Goal: Task Accomplishment & Management: Use online tool/utility

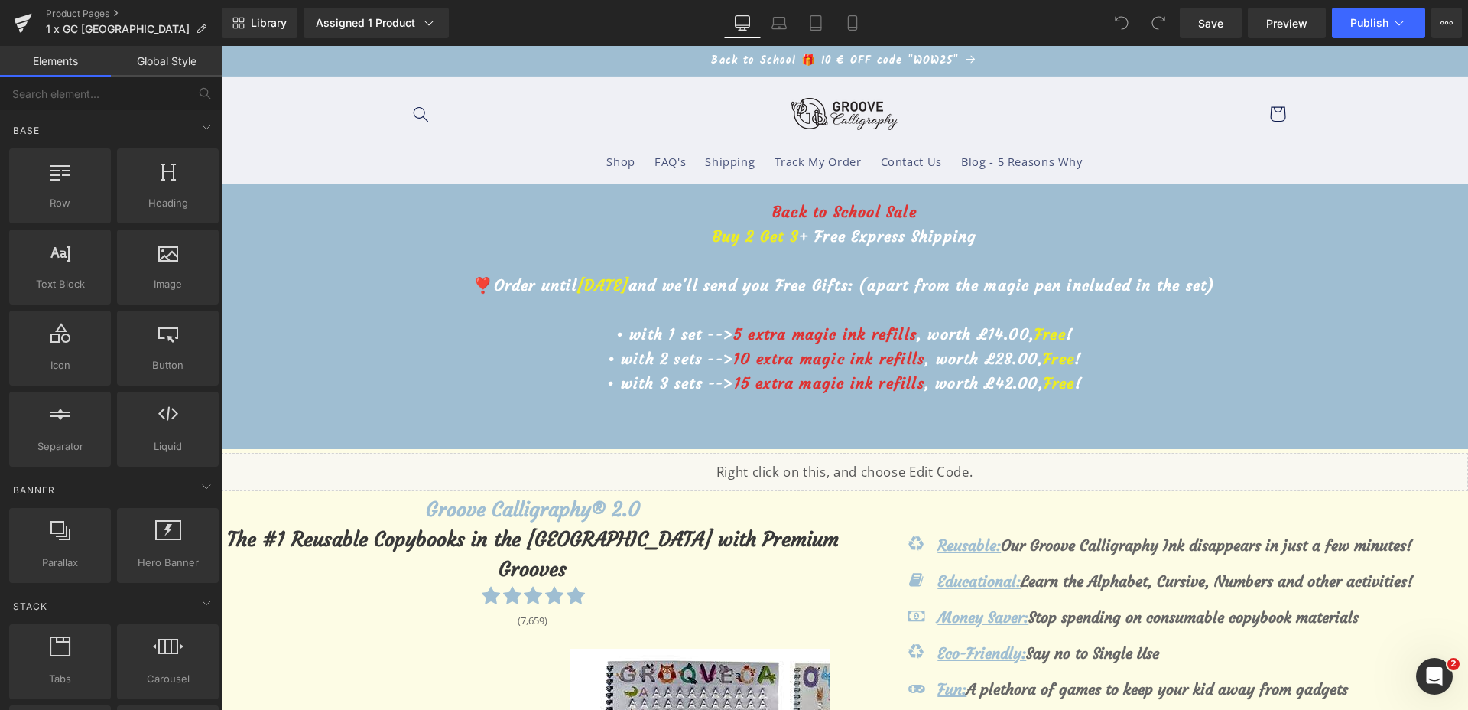
click at [659, 281] on span "and we'll send you Free Gifts: (apart from the magic pen included in the set)" at bounding box center [922, 284] width 586 height 19
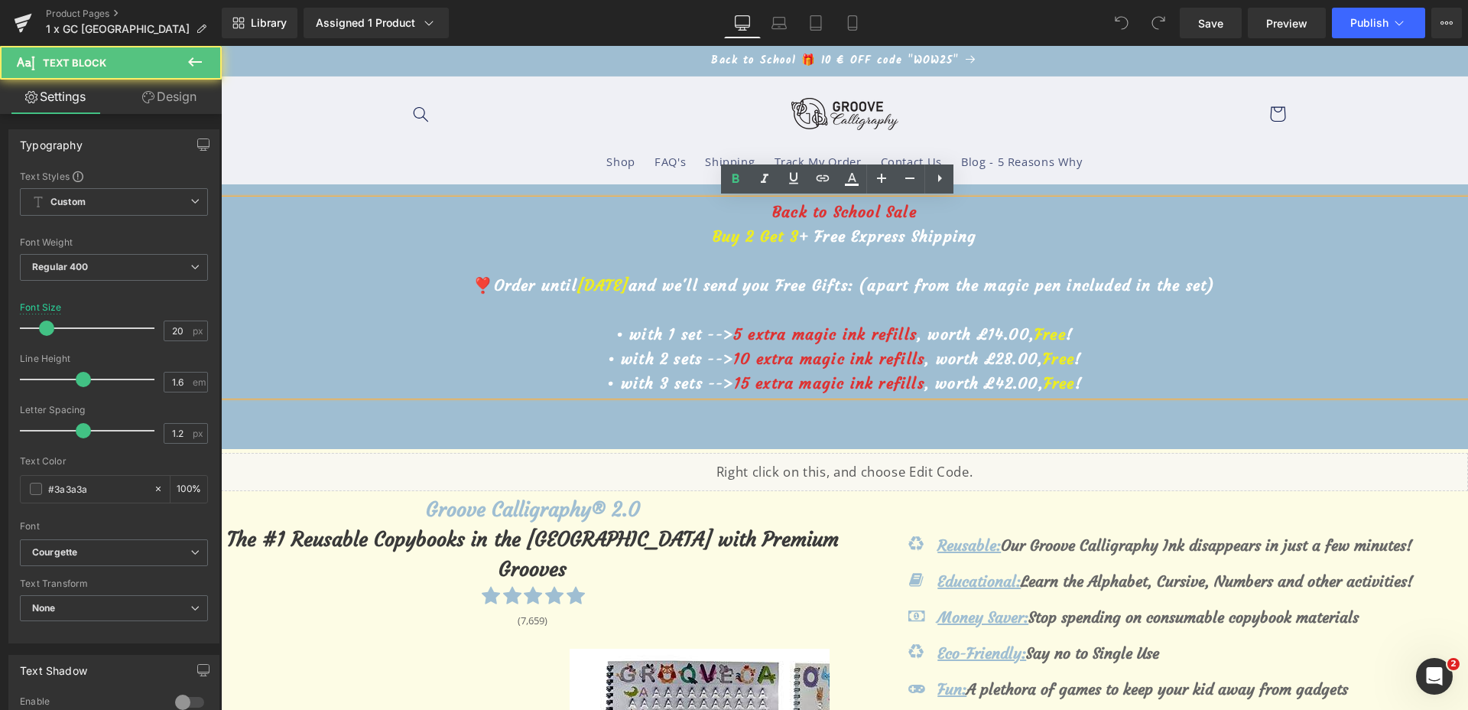
click at [629, 286] on span "[DATE]" at bounding box center [602, 284] width 51 height 19
drag, startPoint x: 630, startPoint y: 290, endPoint x: 554, endPoint y: 295, distance: 76.7
click at [554, 295] on p "❣️Order until [DATE] and we'll send you Free Gifts: (apart from the magic pen i…" at bounding box center [844, 285] width 1247 height 24
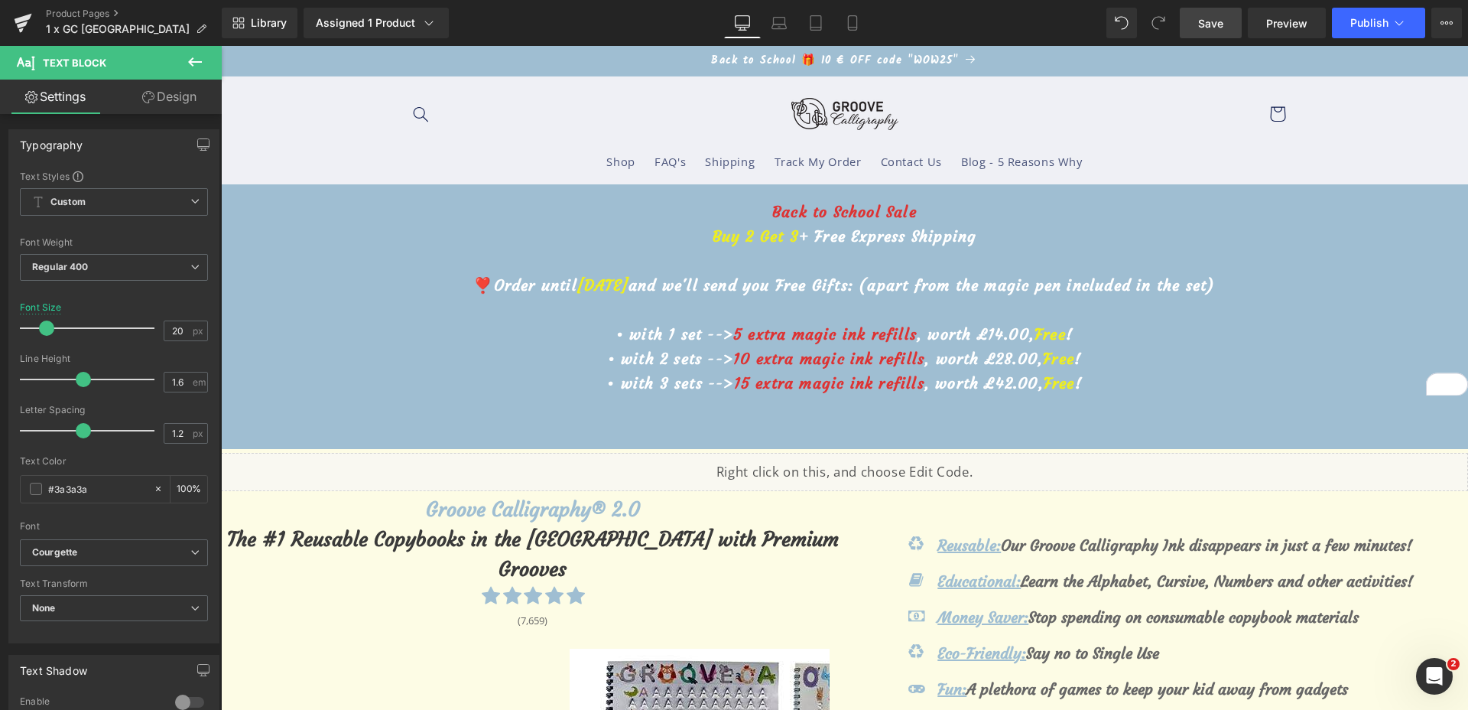
click at [1215, 35] on link "Save" at bounding box center [1211, 23] width 62 height 31
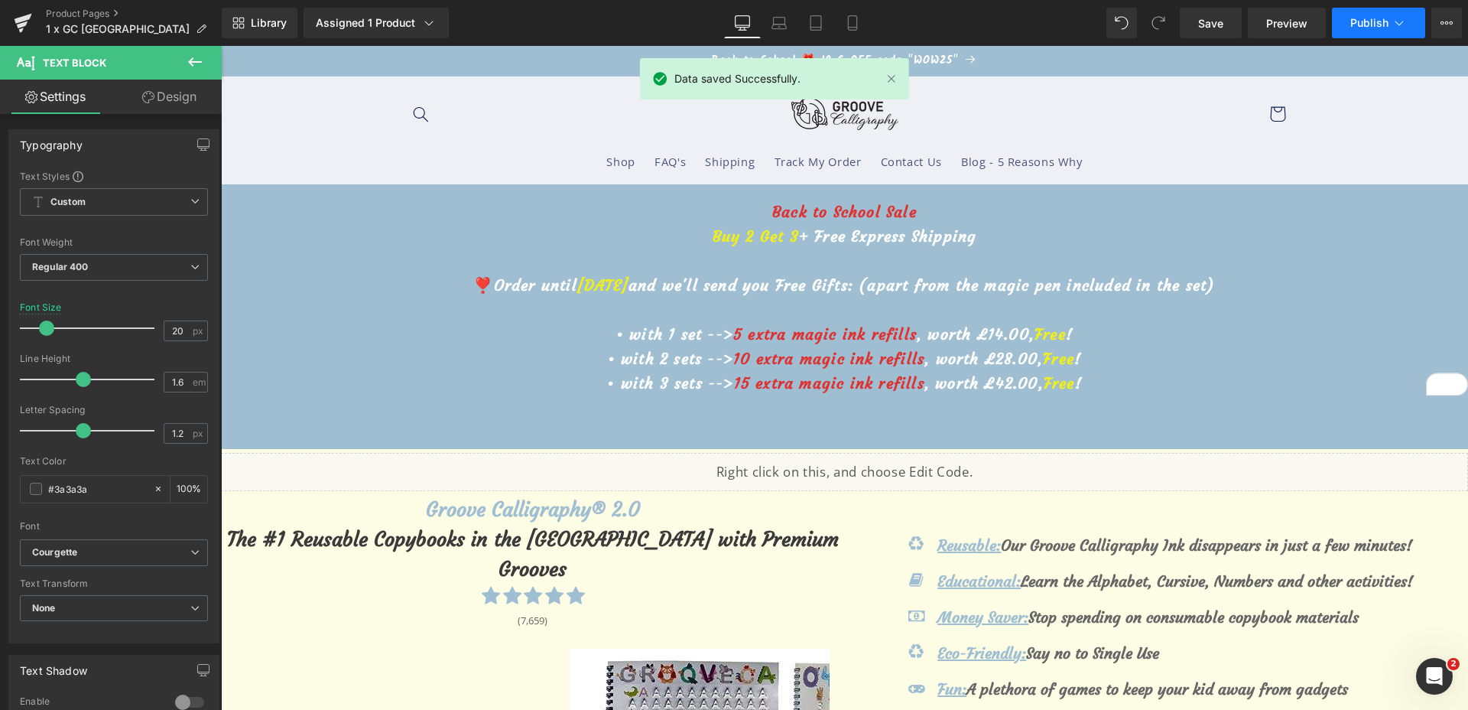
click at [1357, 27] on span "Publish" at bounding box center [1369, 23] width 38 height 12
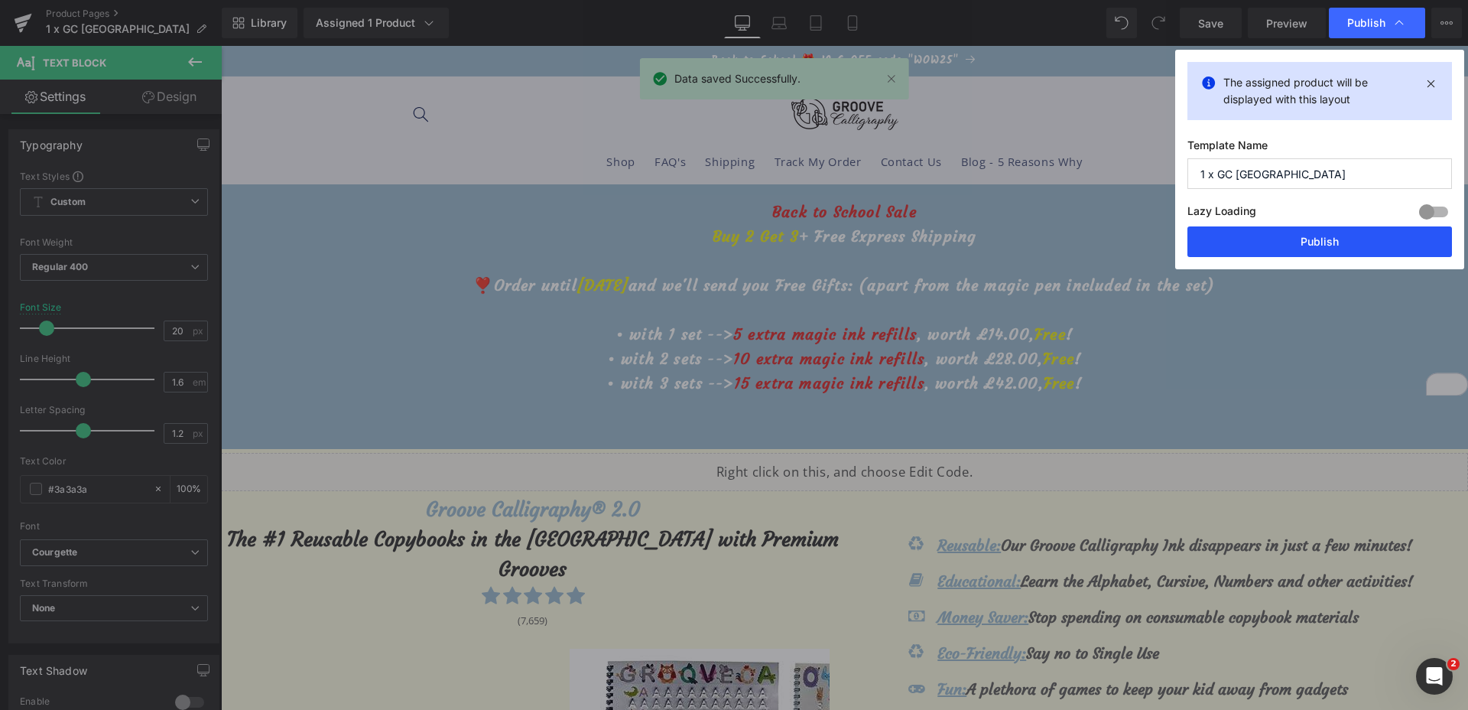
drag, startPoint x: 1287, startPoint y: 247, endPoint x: 1064, endPoint y: 201, distance: 227.2
click at [1287, 247] on button "Publish" at bounding box center [1319, 241] width 265 height 31
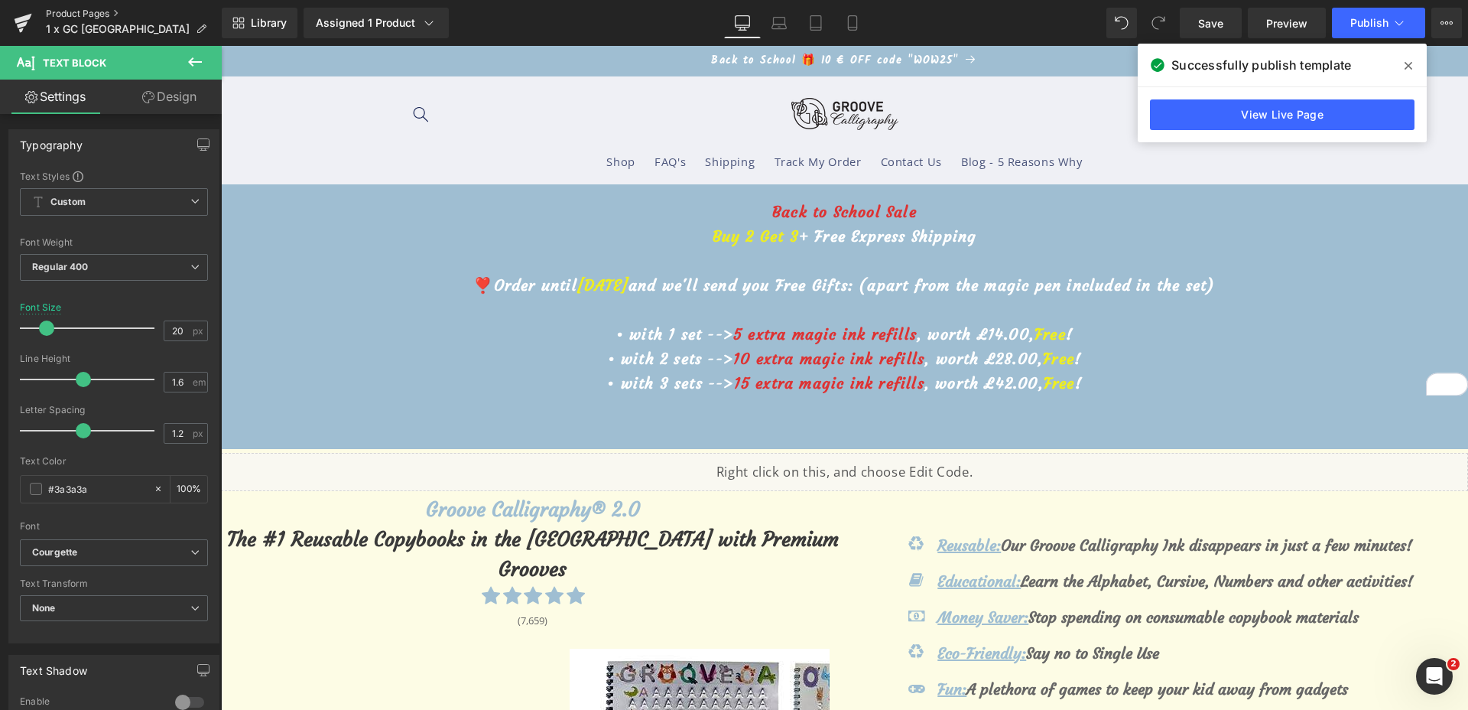
click at [52, 14] on link "Product Pages" at bounding box center [134, 14] width 176 height 12
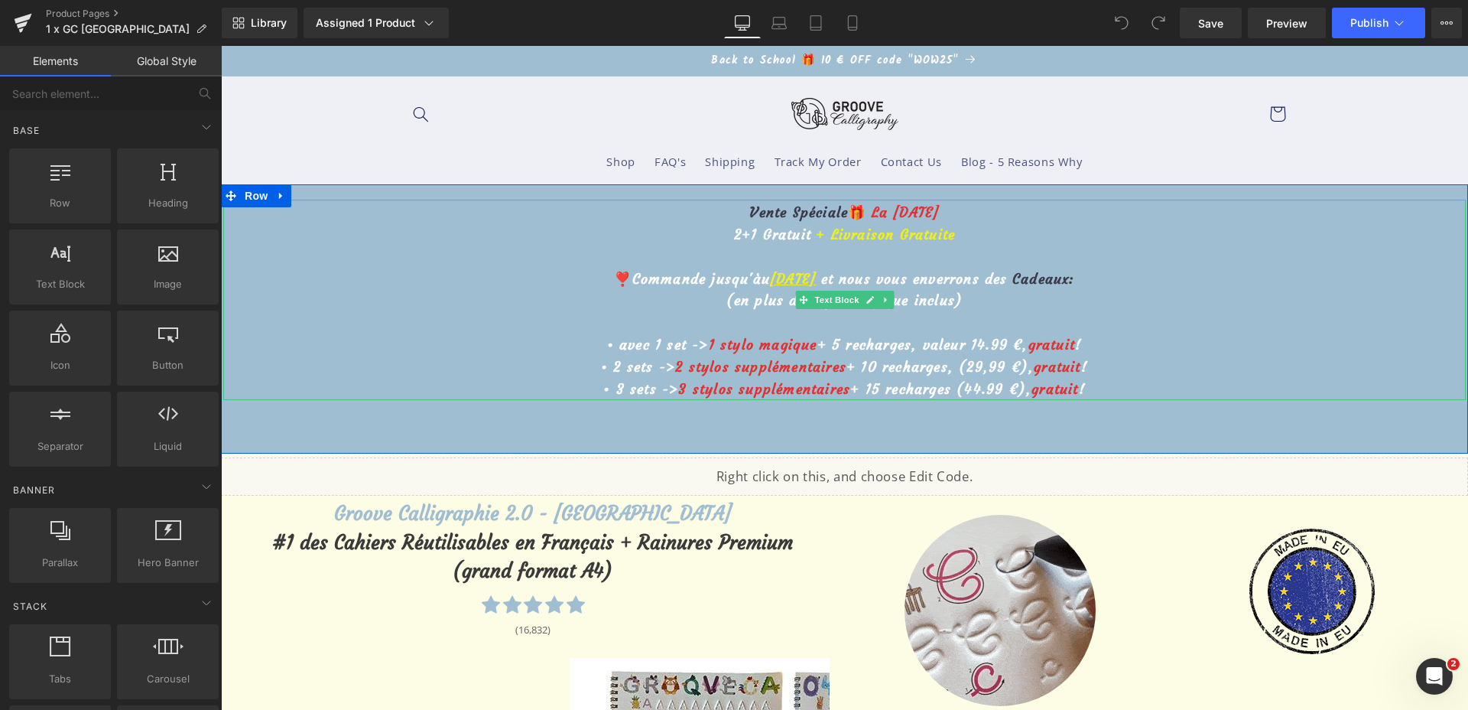
drag, startPoint x: 791, startPoint y: 267, endPoint x: 811, endPoint y: 272, distance: 19.9
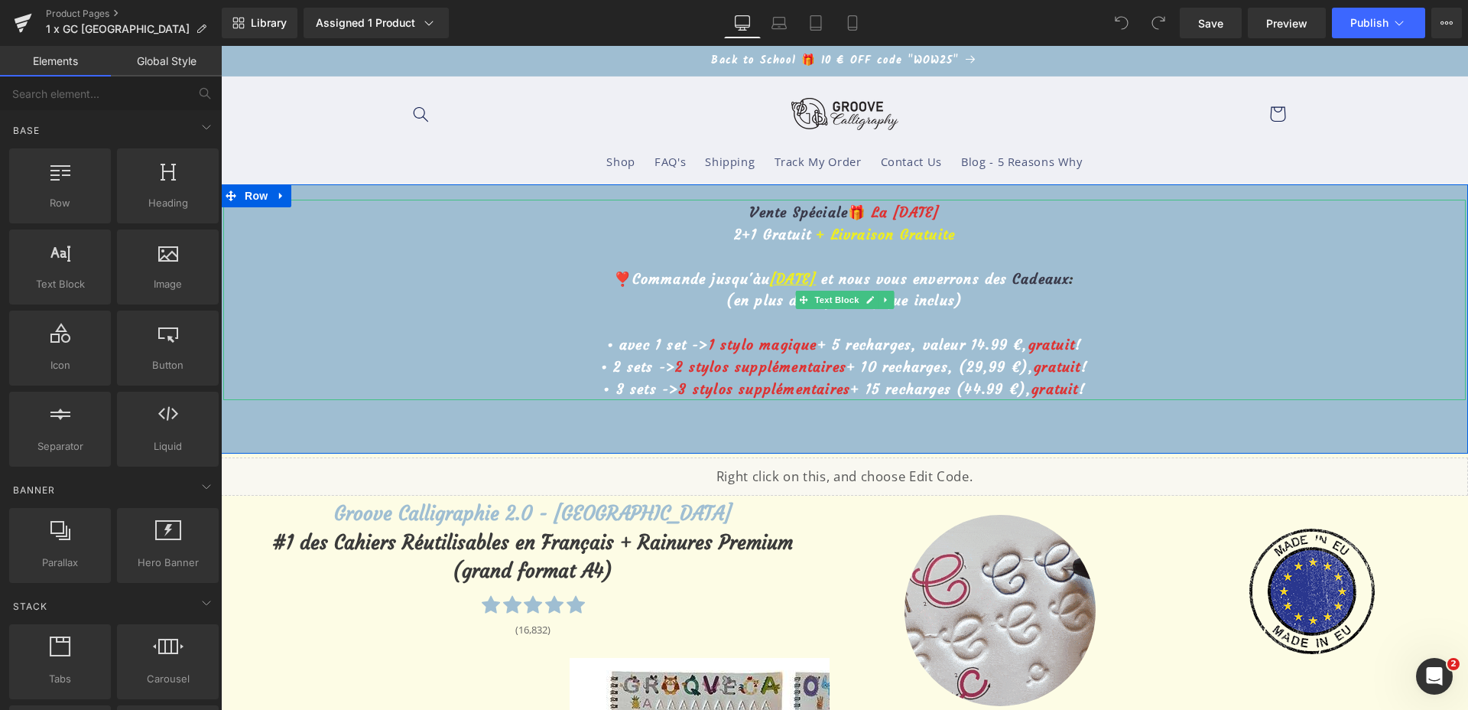
click at [791, 268] on p "❣️Commande jusqu'àu 31 août et nous vous enverrons des Cadeaux :" at bounding box center [844, 279] width 1243 height 22
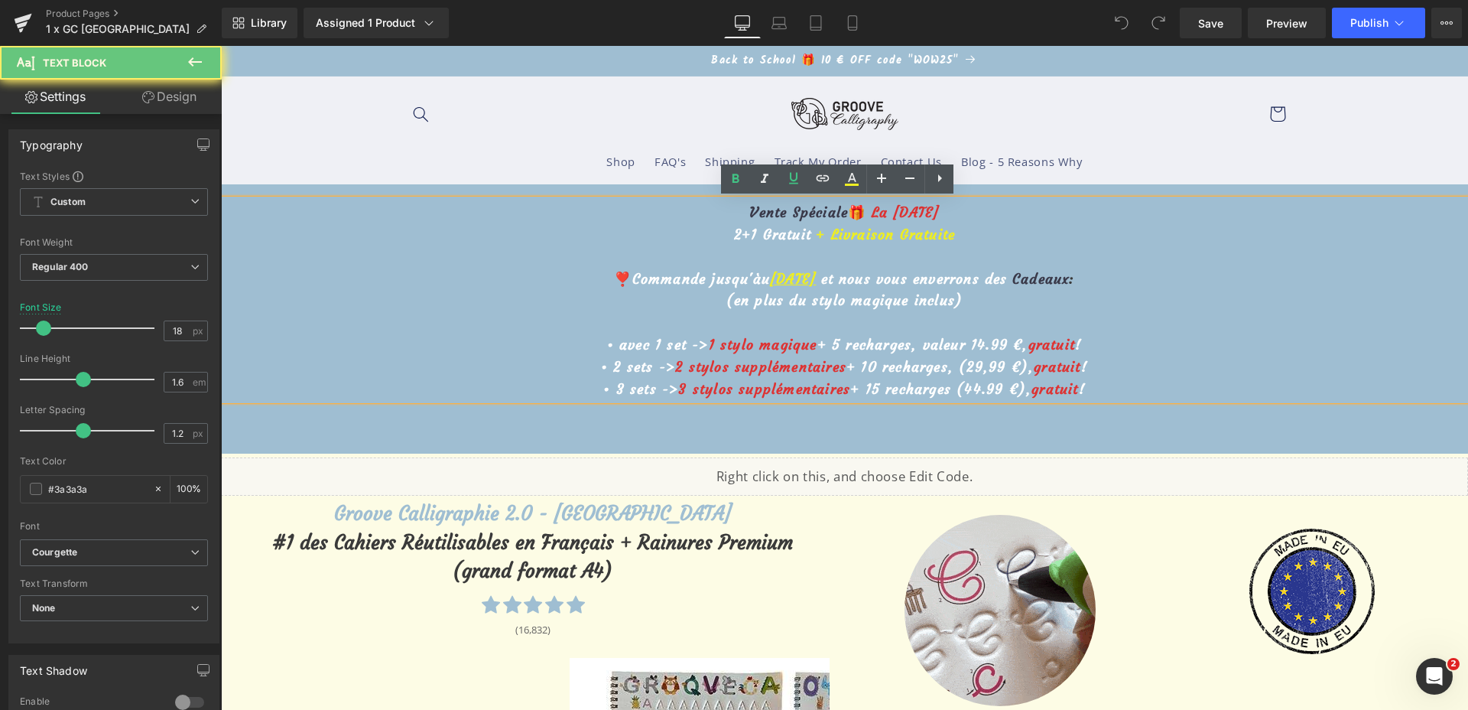
click at [812, 274] on u "31 août" at bounding box center [793, 279] width 46 height 18
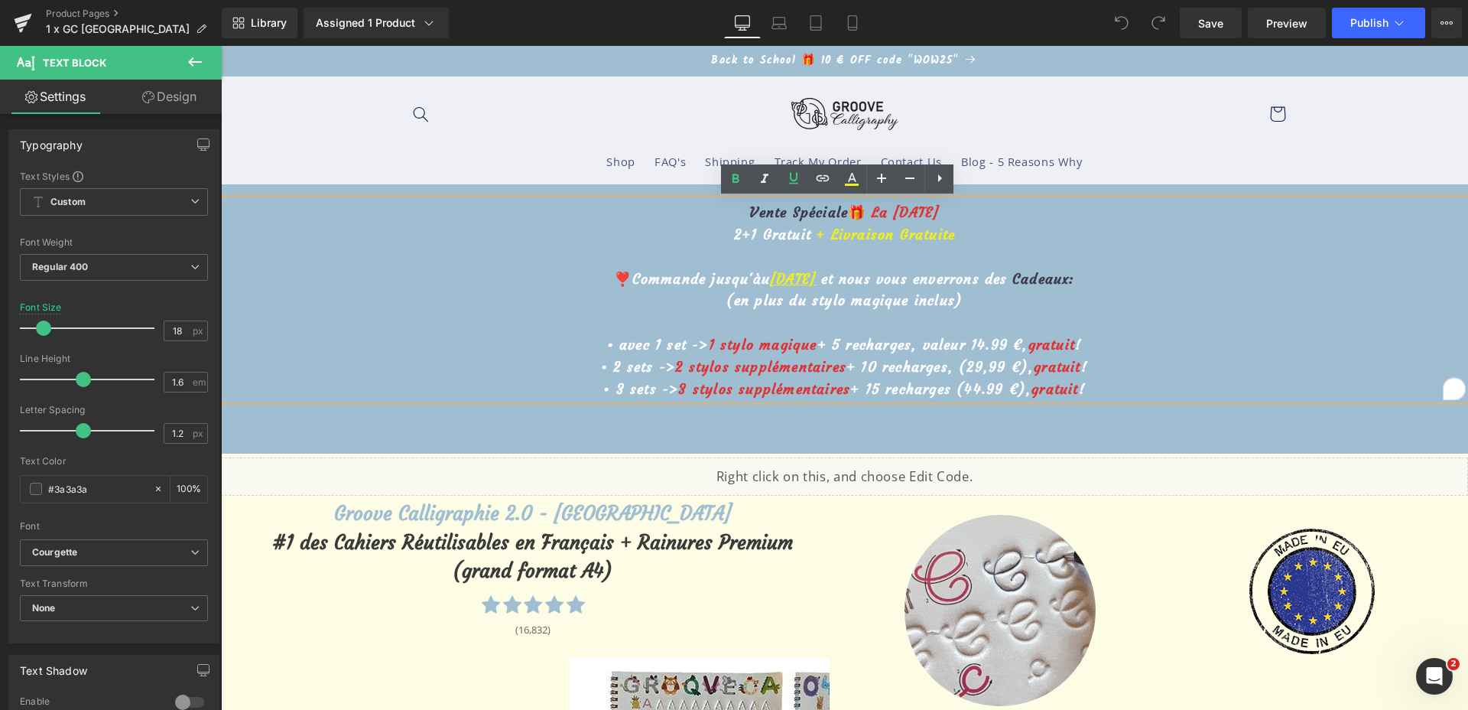
paste div "To enrich screen reader interactions, please activate Accessibility in Grammarl…"
